Goal: Transaction & Acquisition: Purchase product/service

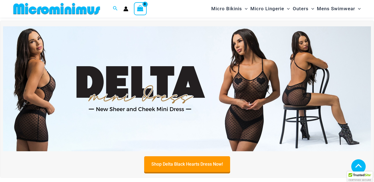
scroll to position [410, 0]
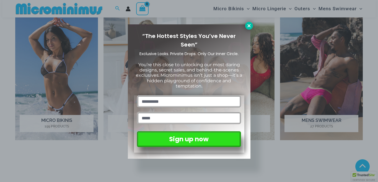
click at [249, 25] on icon at bounding box center [249, 25] width 5 height 5
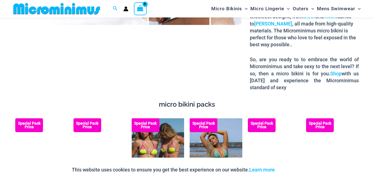
scroll to position [909, 0]
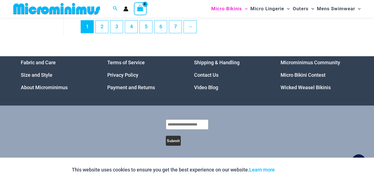
scroll to position [1435, 0]
drag, startPoint x: 104, startPoint y: 37, endPoint x: 103, endPoint y: 31, distance: 5.4
click at [105, 33] on link "2" at bounding box center [102, 26] width 12 height 13
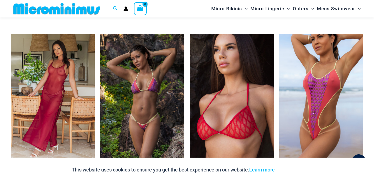
scroll to position [1296, 0]
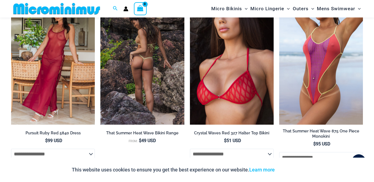
click at [155, 63] on img at bounding box center [142, 61] width 84 height 125
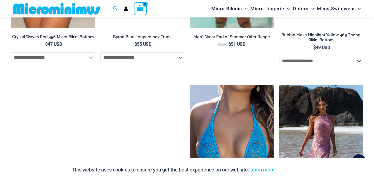
scroll to position [1379, 0]
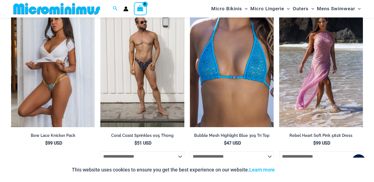
click at [32, 56] on img at bounding box center [53, 64] width 84 height 125
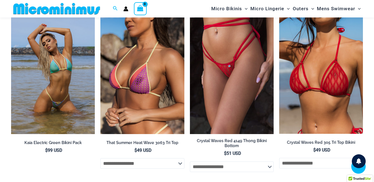
scroll to position [770, 0]
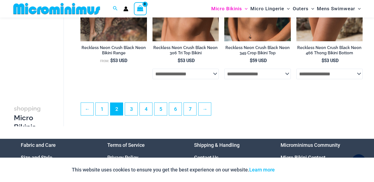
scroll to position [1293, 0]
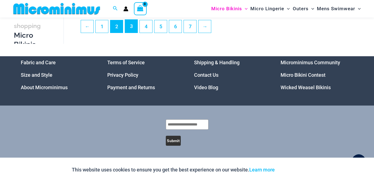
click at [133, 33] on link "3" at bounding box center [131, 26] width 12 height 13
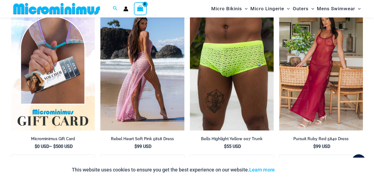
scroll to position [997, 0]
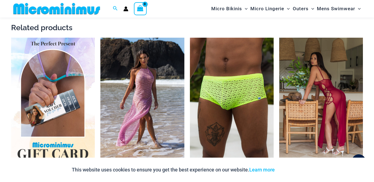
click at [329, 56] on img at bounding box center [321, 100] width 84 height 125
